Goal: Task Accomplishment & Management: Manage account settings

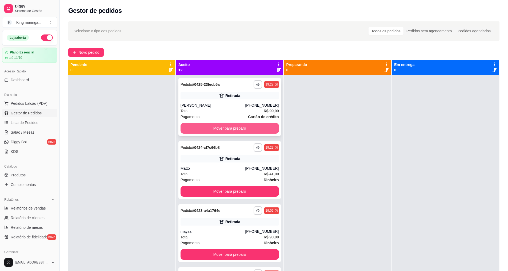
click at [254, 126] on button "Mover para preparo" at bounding box center [230, 128] width 98 height 11
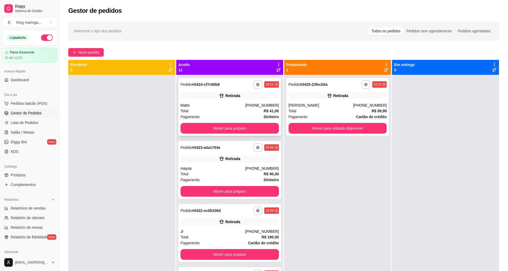
click at [255, 122] on div "**********" at bounding box center [230, 107] width 103 height 58
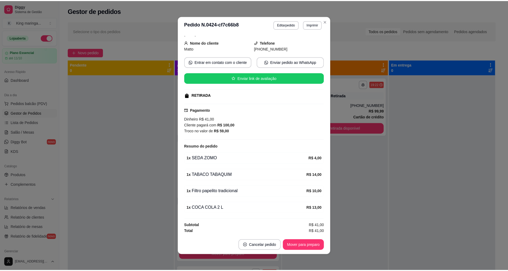
scroll to position [29, 0]
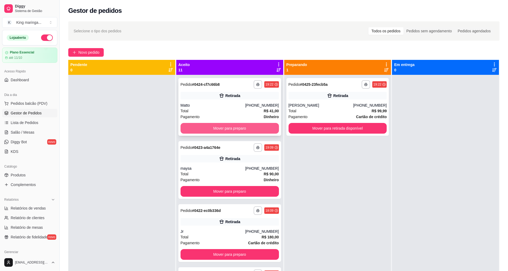
click at [254, 127] on button "Mover para preparo" at bounding box center [230, 128] width 98 height 11
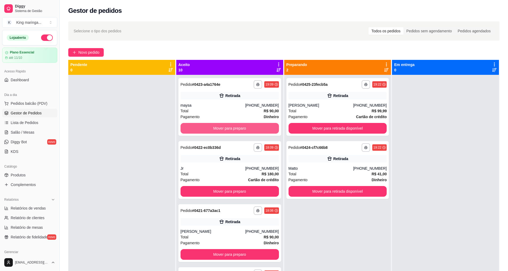
click at [254, 126] on button "Mover para preparo" at bounding box center [230, 128] width 98 height 11
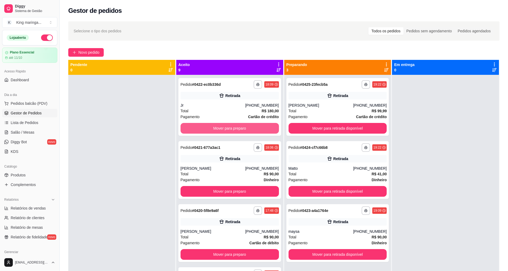
click at [254, 126] on button "Mover para preparo" at bounding box center [230, 128] width 98 height 11
click at [254, 126] on button "Mover para preparo" at bounding box center [230, 128] width 96 height 10
click at [254, 126] on button "Mover para preparo" at bounding box center [230, 128] width 98 height 11
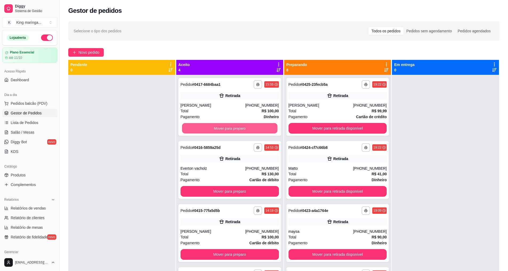
click at [254, 126] on button "Mover para preparo" at bounding box center [230, 128] width 96 height 10
click at [254, 126] on button "Mover para preparo" at bounding box center [230, 128] width 98 height 11
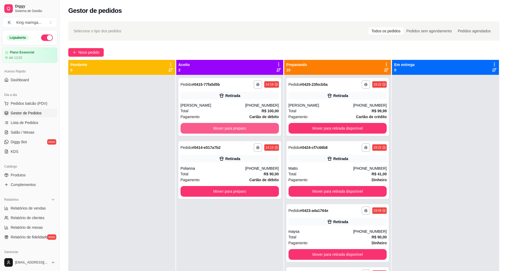
click at [254, 126] on button "Mover para preparo" at bounding box center [230, 128] width 98 height 11
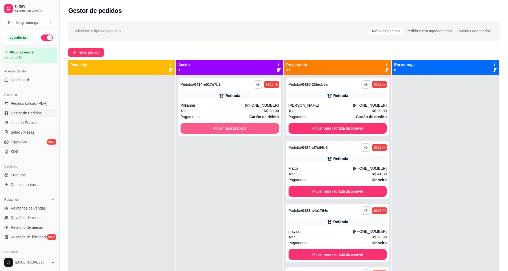
click at [254, 126] on button "Mover para preparo" at bounding box center [230, 128] width 98 height 11
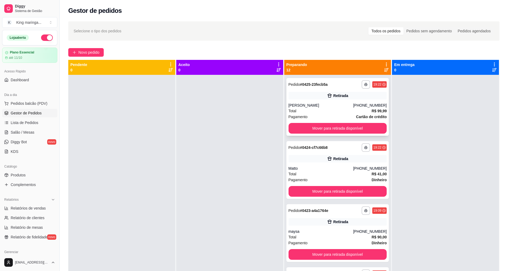
click at [306, 122] on div "**********" at bounding box center [338, 107] width 103 height 58
click at [352, 127] on button "Mover para retirada disponível" at bounding box center [338, 128] width 98 height 11
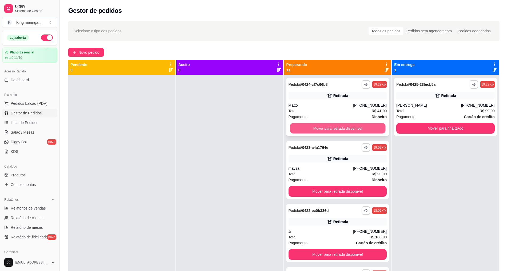
click at [351, 126] on button "Mover para retirada disponível" at bounding box center [338, 128] width 96 height 10
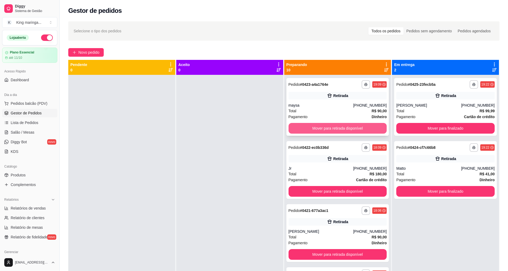
click at [351, 125] on button "Mover para retirada disponível" at bounding box center [338, 128] width 98 height 11
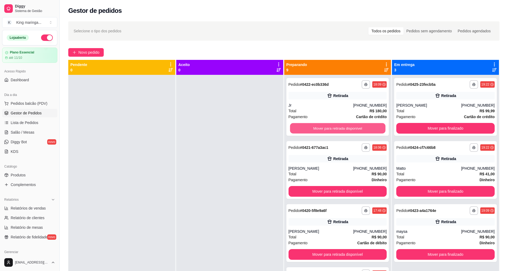
click at [351, 125] on button "Mover para retirada disponível" at bounding box center [338, 128] width 96 height 10
click at [350, 125] on button "Mover para retirada disponível" at bounding box center [338, 128] width 98 height 11
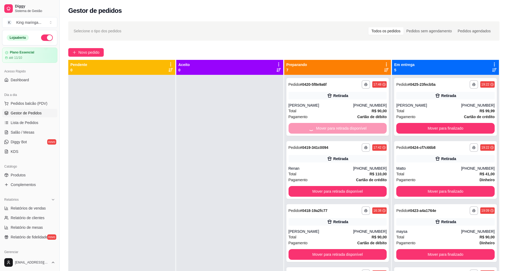
click at [350, 125] on div "Mover para retirada disponível" at bounding box center [338, 128] width 98 height 11
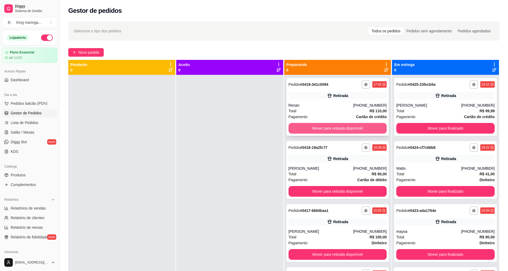
click at [357, 127] on button "Mover para retirada disponível" at bounding box center [338, 128] width 98 height 11
click at [357, 126] on button "Mover para retirada disponível" at bounding box center [338, 128] width 98 height 11
click at [357, 125] on button "Mover para retirada disponível" at bounding box center [338, 128] width 98 height 11
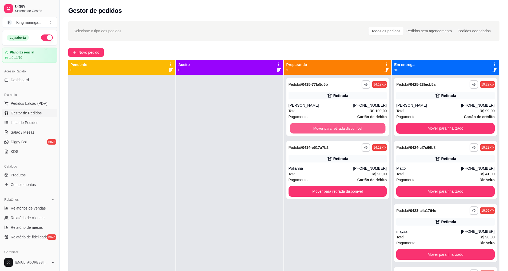
click at [357, 125] on button "Mover para retirada disponível" at bounding box center [338, 128] width 96 height 10
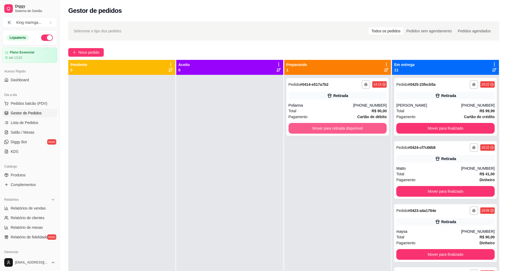
click at [357, 125] on button "Mover para retirada disponível" at bounding box center [338, 128] width 98 height 11
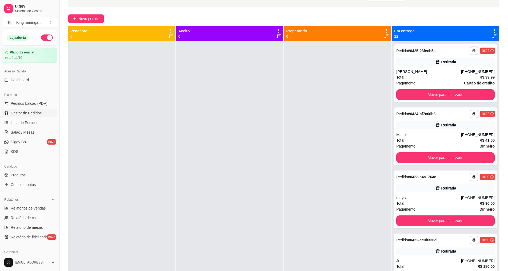
scroll to position [0, 0]
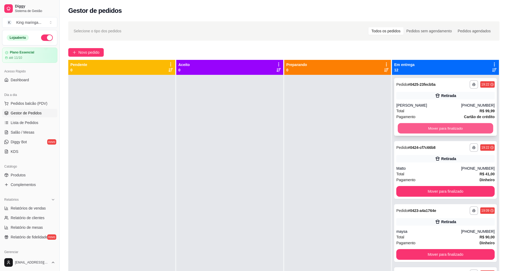
click at [465, 128] on button "Mover para finalizado" at bounding box center [446, 128] width 96 height 10
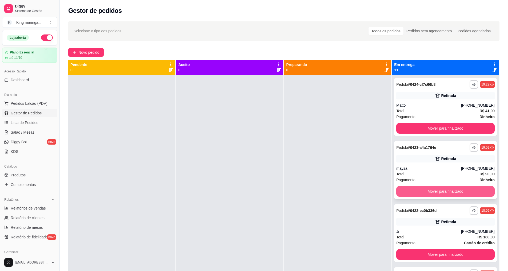
click at [442, 190] on button "Mover para finalizado" at bounding box center [446, 191] width 98 height 11
click at [442, 190] on button "Mover para finalizado" at bounding box center [446, 191] width 96 height 10
click at [442, 190] on button "Mover para finalizado" at bounding box center [446, 191] width 98 height 11
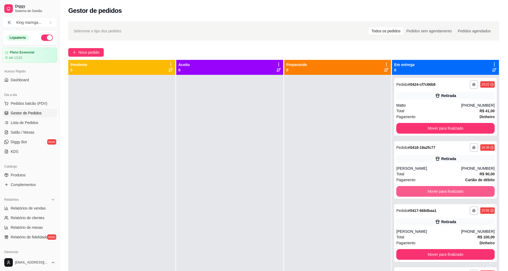
click at [442, 189] on button "Mover para finalizado" at bounding box center [446, 191] width 98 height 11
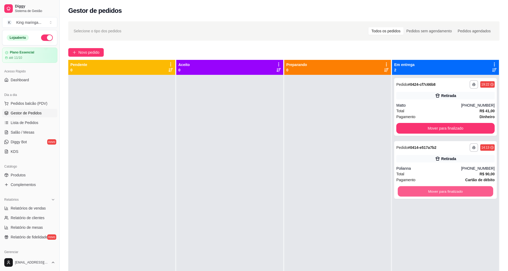
click at [442, 189] on button "Mover para finalizado" at bounding box center [446, 191] width 96 height 10
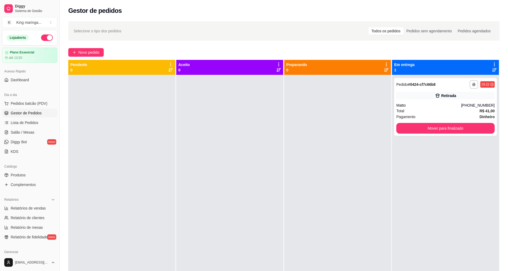
click at [179, 266] on div at bounding box center [229, 210] width 107 height 271
